Goal: Navigation & Orientation: Find specific page/section

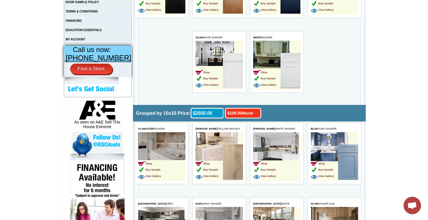
scroll to position [204, 0]
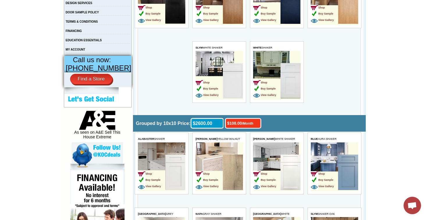
click at [289, 75] on img at bounding box center [291, 81] width 20 height 36
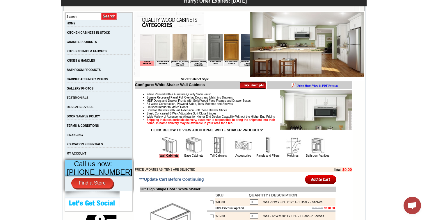
scroll to position [116, 0]
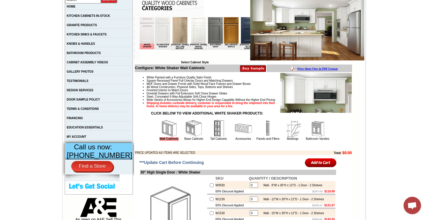
click at [287, 137] on img at bounding box center [292, 128] width 17 height 17
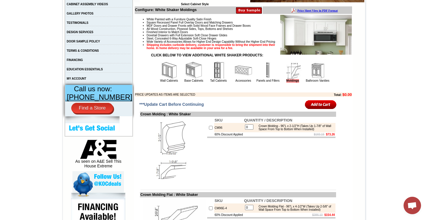
scroll to position [146, 0]
